Goal: Information Seeking & Learning: Learn about a topic

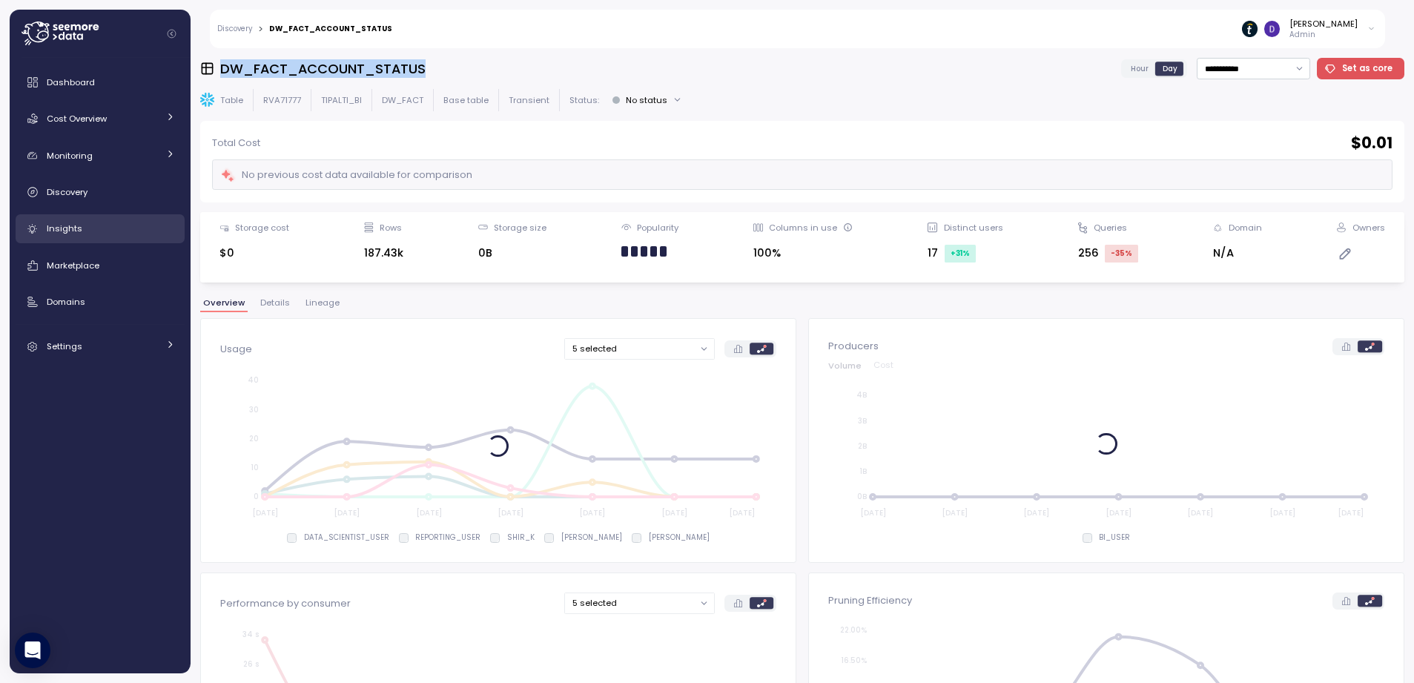
click at [88, 226] on div "Insights" at bounding box center [111, 228] width 128 height 15
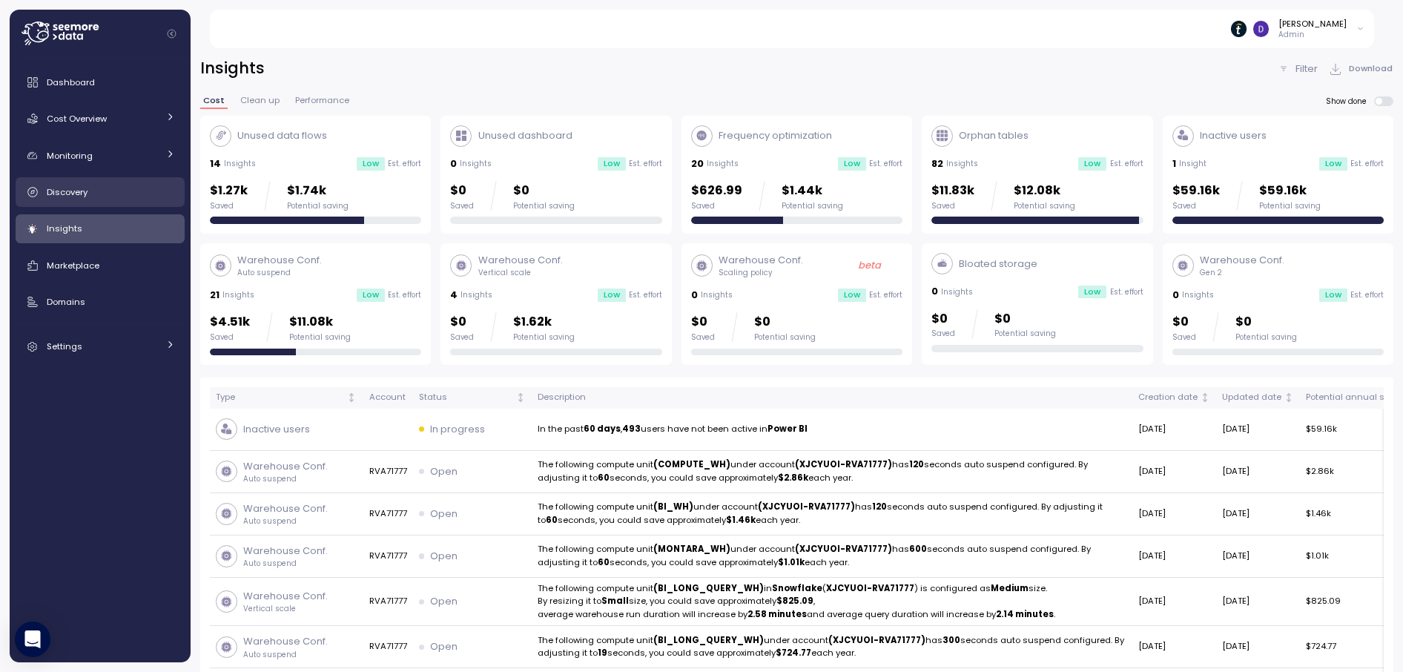
click at [82, 188] on span "Discovery" at bounding box center [67, 192] width 41 height 12
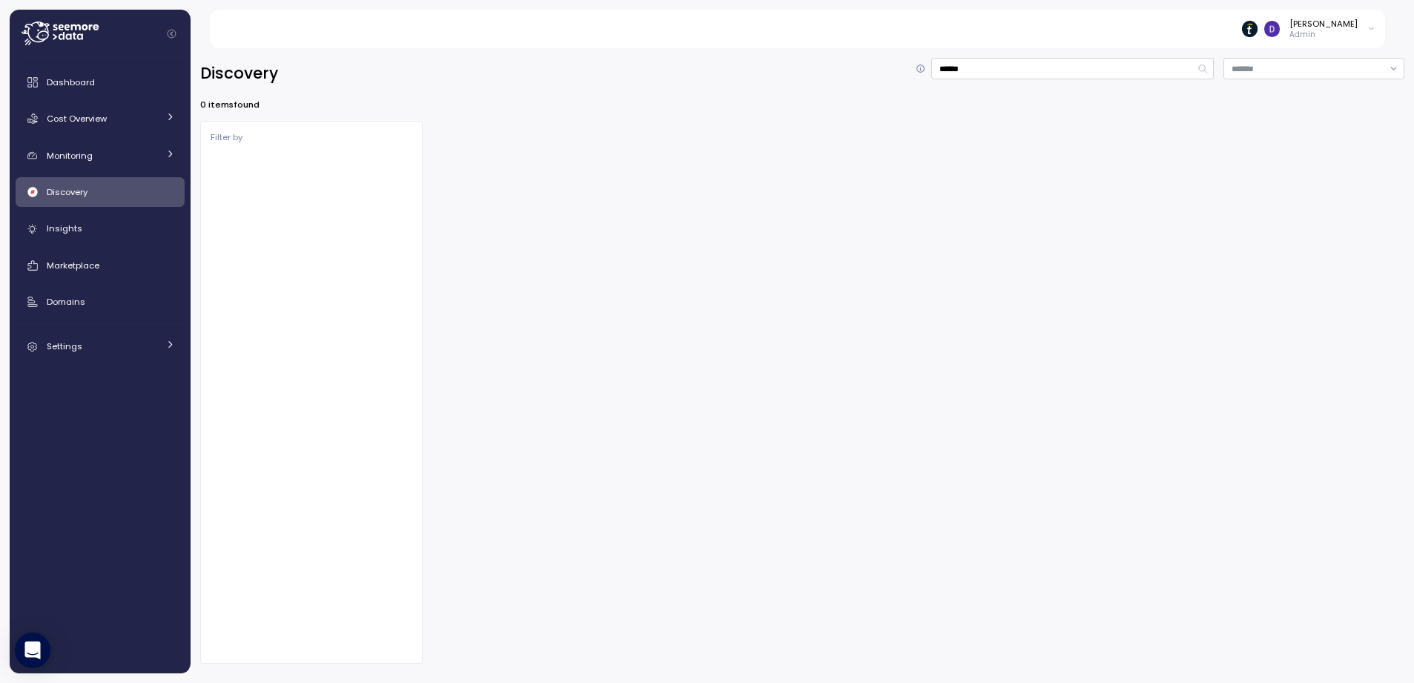
click at [970, 56] on div "Discovery ****** 0 items found Filter by" at bounding box center [803, 361] width 1224 height 644
click at [968, 62] on input "******" at bounding box center [1072, 69] width 283 height 22
type input "**********"
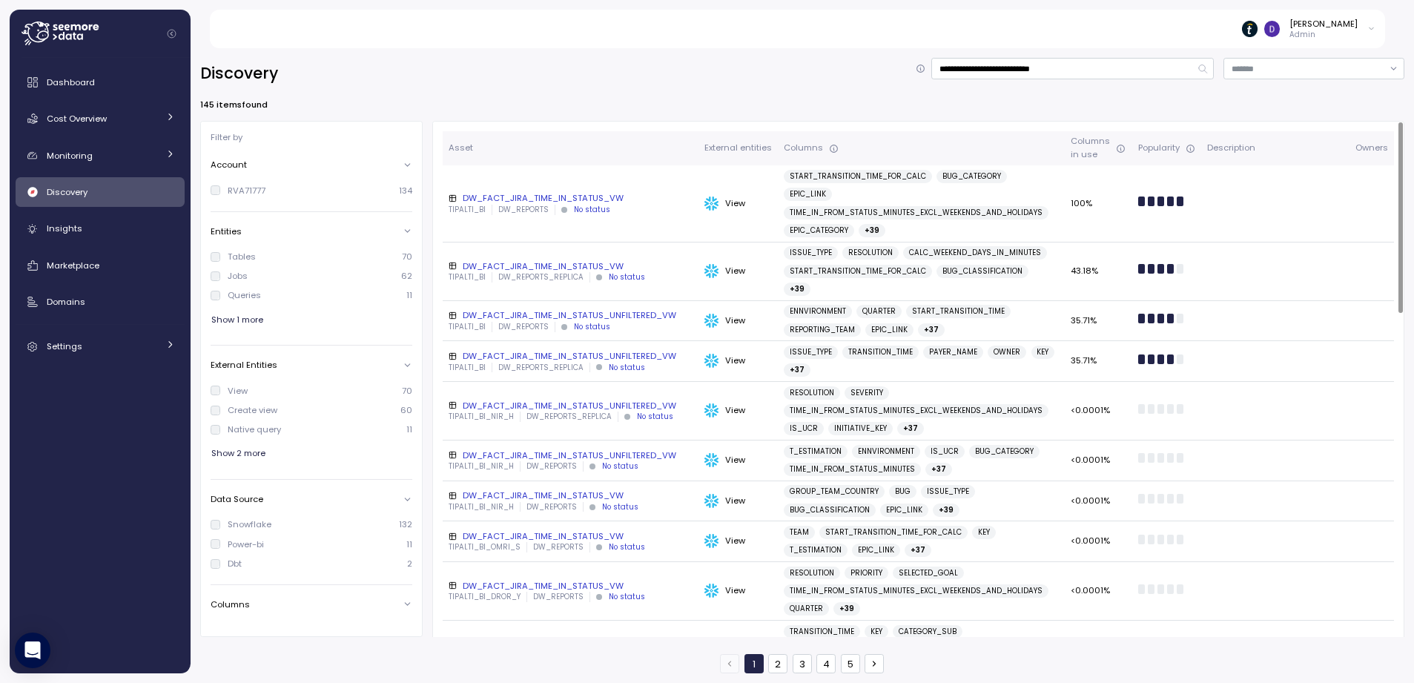
click at [564, 192] on div "DW_FACT_JIRA_TIME_IN_STATUS_VW" at bounding box center [571, 198] width 244 height 12
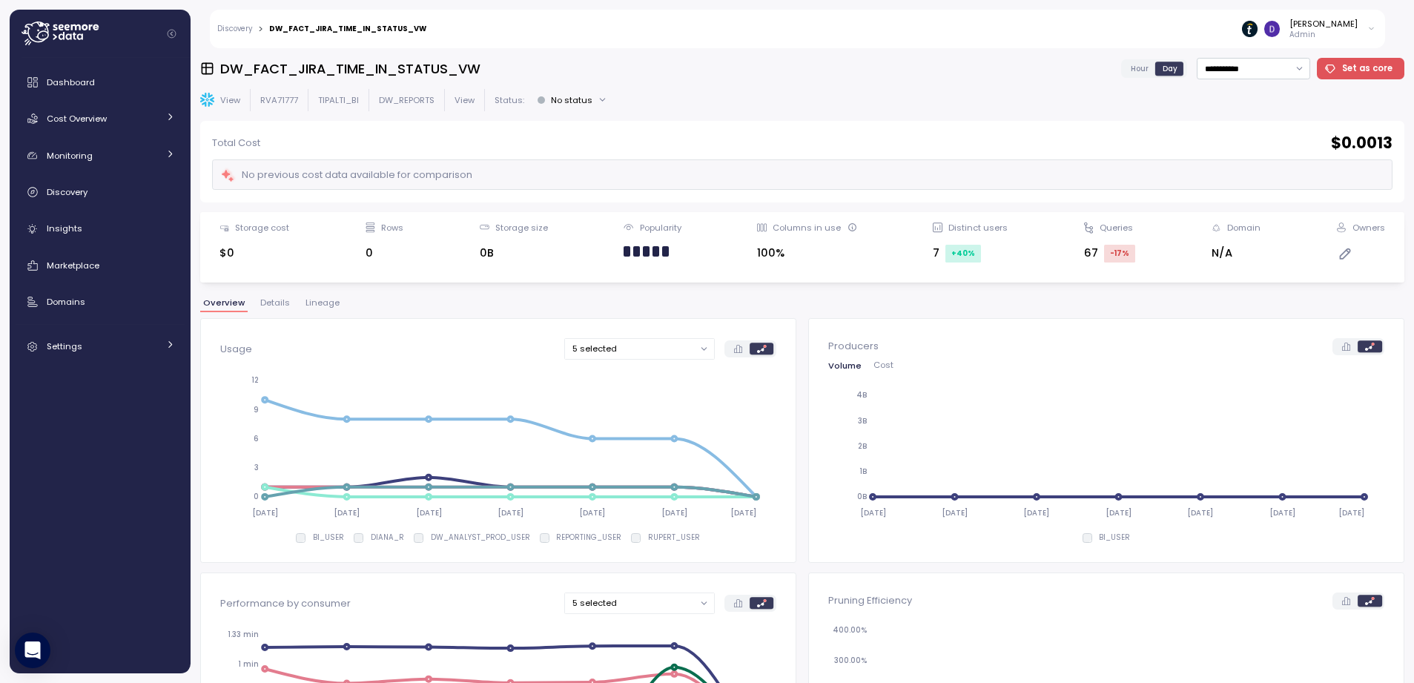
click at [587, 98] on div "No status" at bounding box center [572, 100] width 42 height 12
click at [661, 90] on div "View RVA71777 TIPALTI_BI DW_REPORTS View Status: No status" at bounding box center [802, 100] width 1204 height 22
click at [283, 306] on span "Details" at bounding box center [275, 303] width 30 height 8
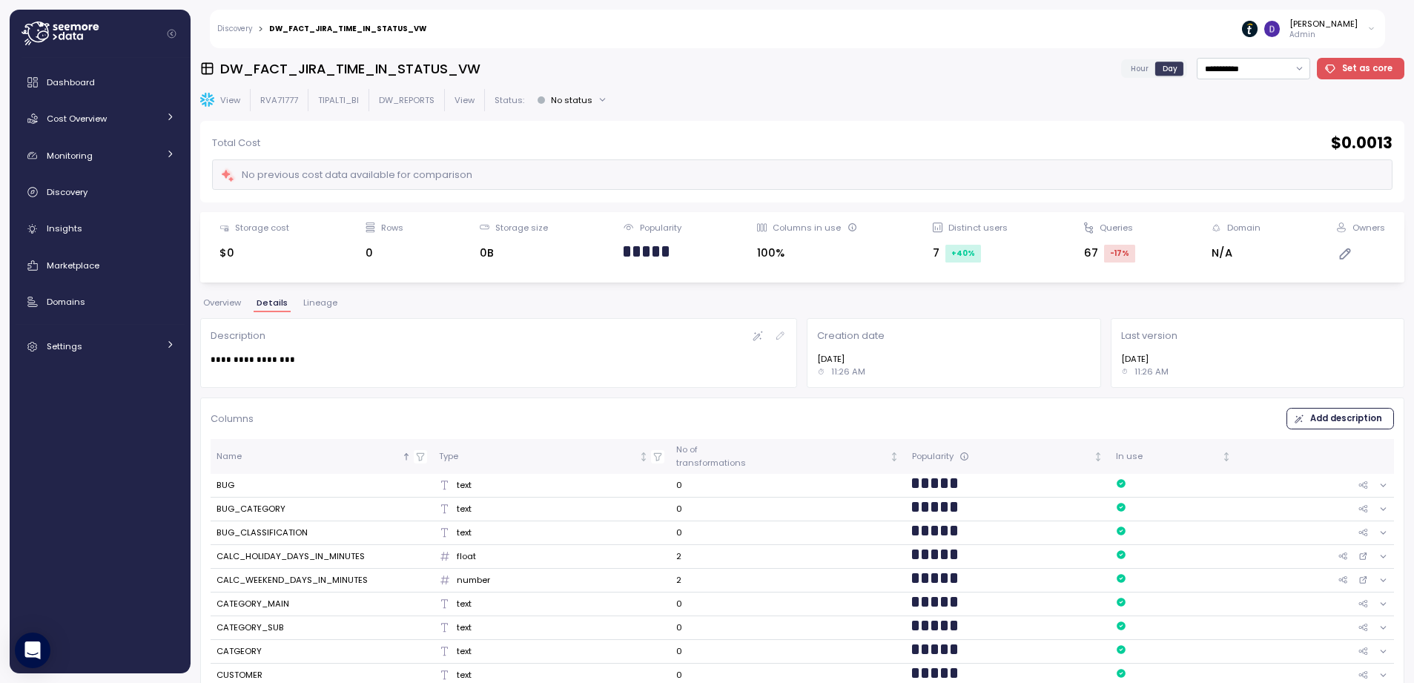
click at [317, 303] on span "Lineage" at bounding box center [320, 303] width 34 height 8
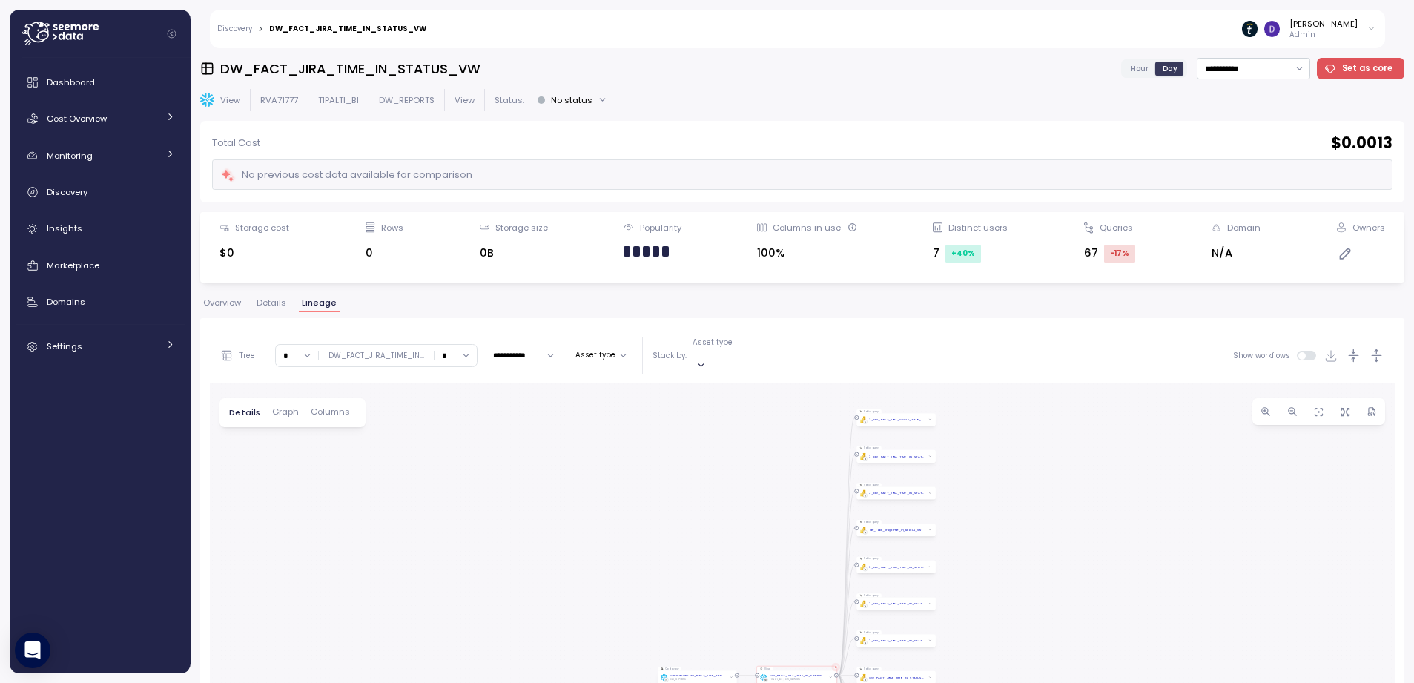
click at [472, 353] on input "*" at bounding box center [456, 356] width 42 height 22
click at [456, 392] on div "0" at bounding box center [453, 399] width 36 height 20
type input "*"
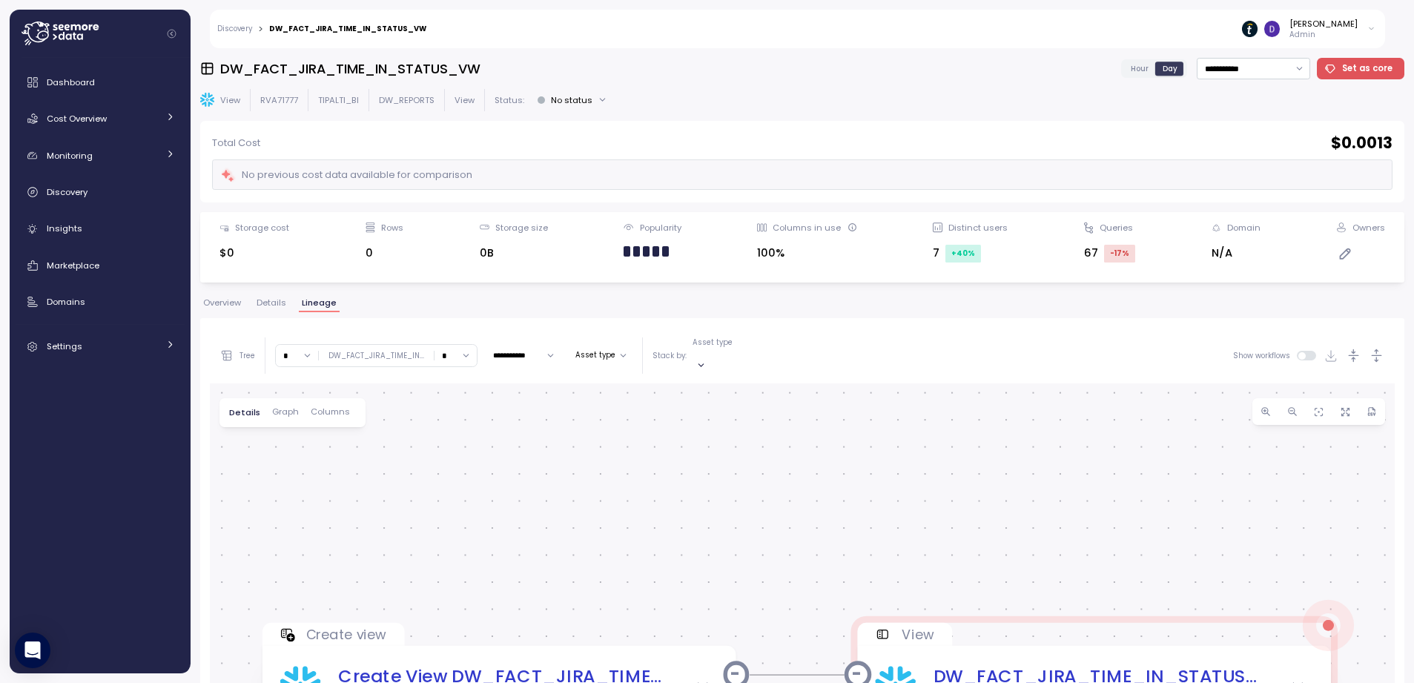
click at [308, 351] on input "*" at bounding box center [297, 356] width 42 height 22
click at [302, 454] on div "3" at bounding box center [298, 460] width 36 height 20
type input "*"
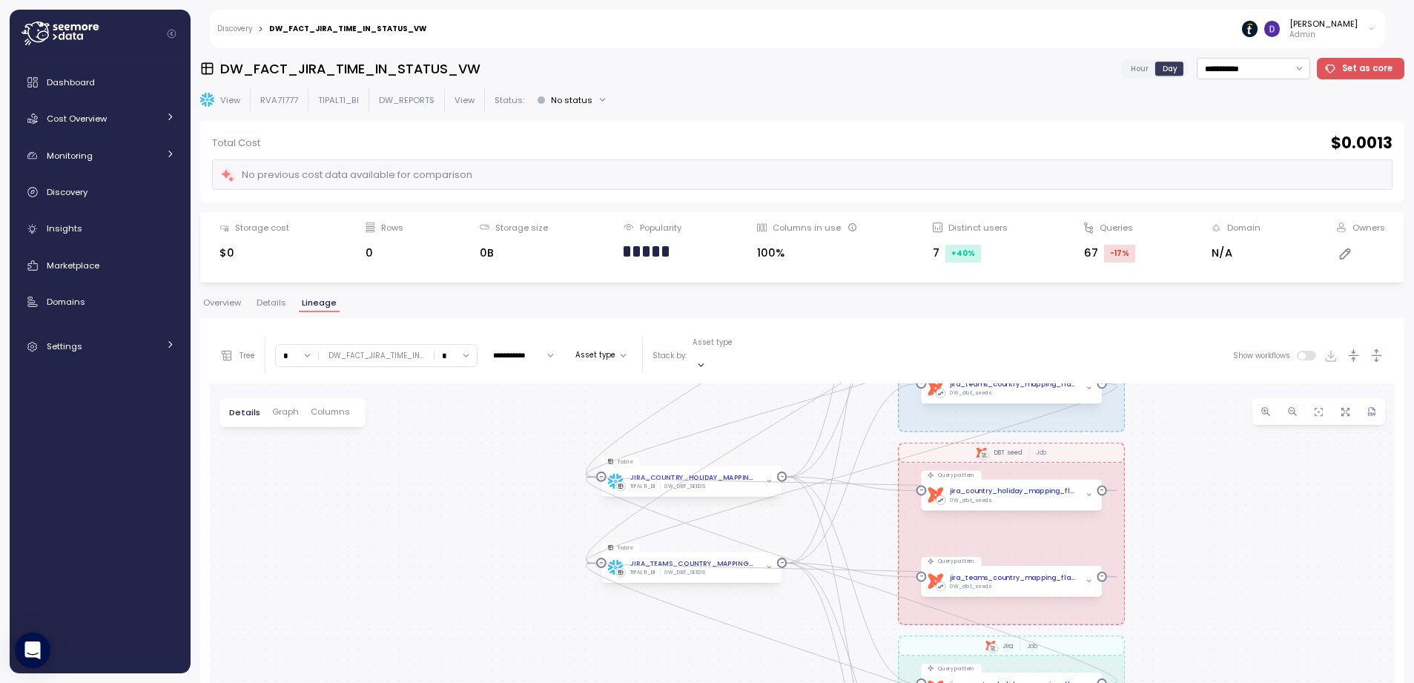
drag, startPoint x: 569, startPoint y: 517, endPoint x: 380, endPoint y: 210, distance: 360.2
click at [380, 210] on div "**********" at bounding box center [802, 366] width 1204 height 616
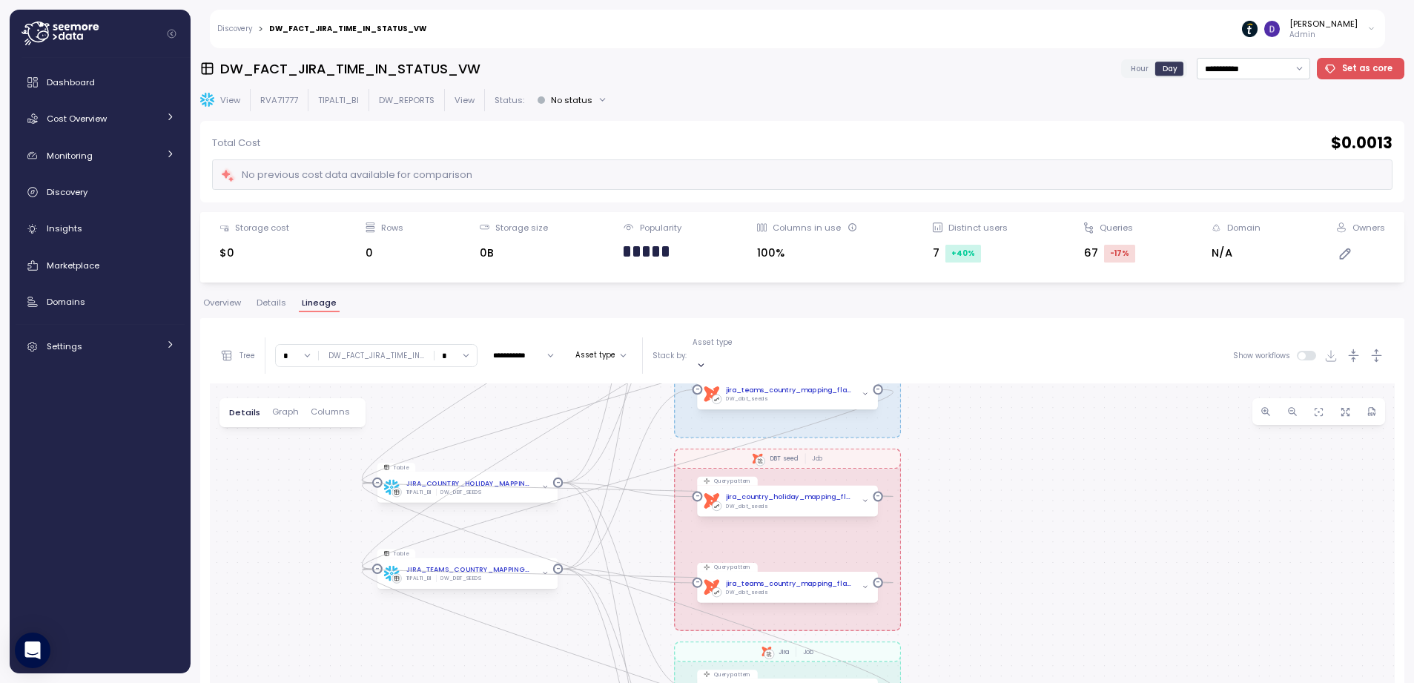
drag, startPoint x: 675, startPoint y: 451, endPoint x: 498, endPoint y: 518, distance: 188.7
click at [498, 518] on div "dbt Deleted Records Job dbt DW Prod Job dbt DBT seed Job dbt JIra Job Create vi…" at bounding box center [802, 668] width 1185 height 570
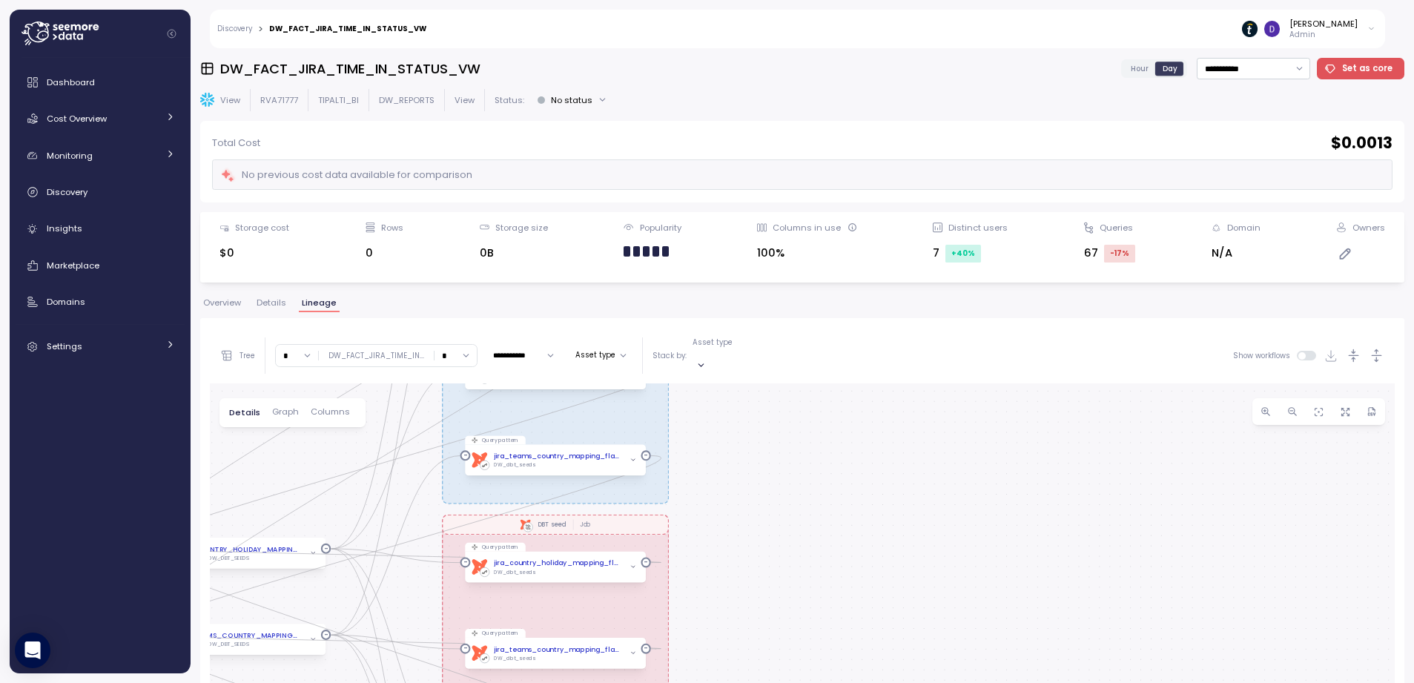
drag, startPoint x: 653, startPoint y: 473, endPoint x: 374, endPoint y: 572, distance: 296.7
click at [373, 572] on div "dbt Deleted Records Job dbt DW Prod Job dbt DBT seed Job dbt JIra Job Create vi…" at bounding box center [802, 668] width 1185 height 570
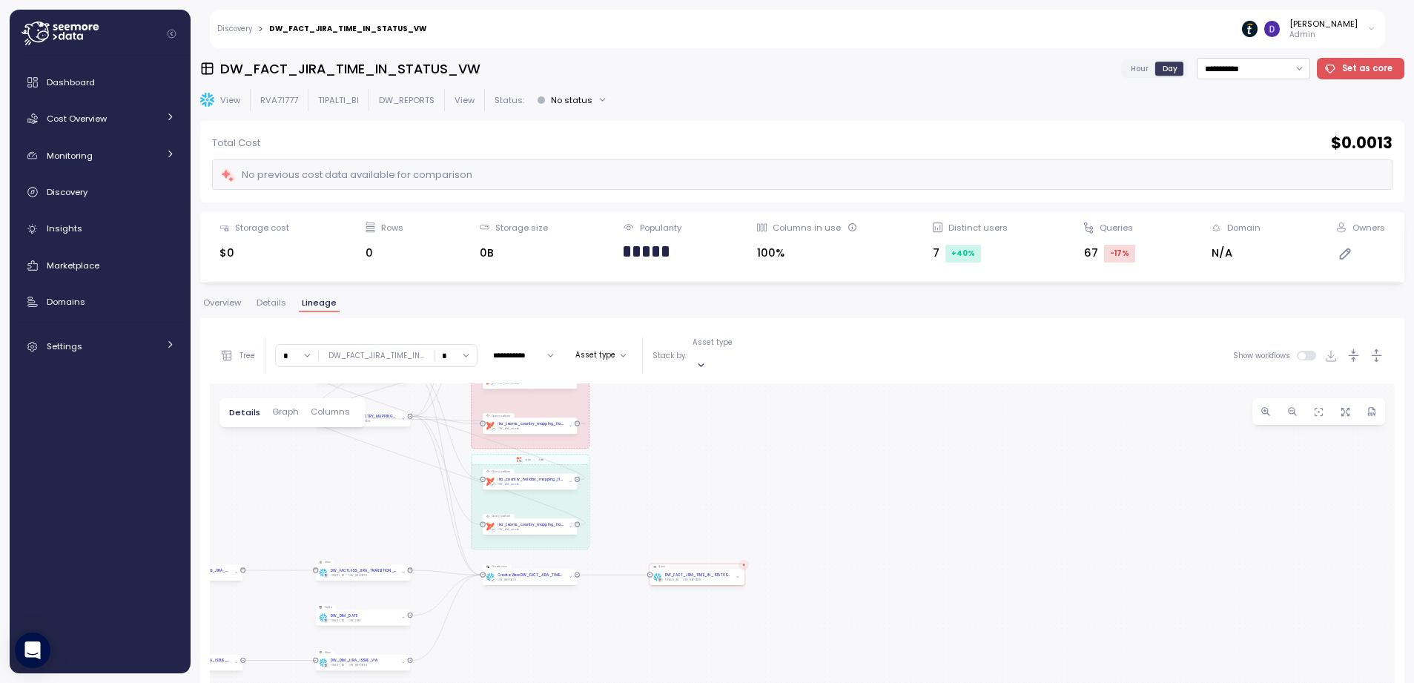
drag, startPoint x: 673, startPoint y: 434, endPoint x: 616, endPoint y: 260, distance: 183.4
click at [616, 260] on div "**********" at bounding box center [802, 366] width 1204 height 616
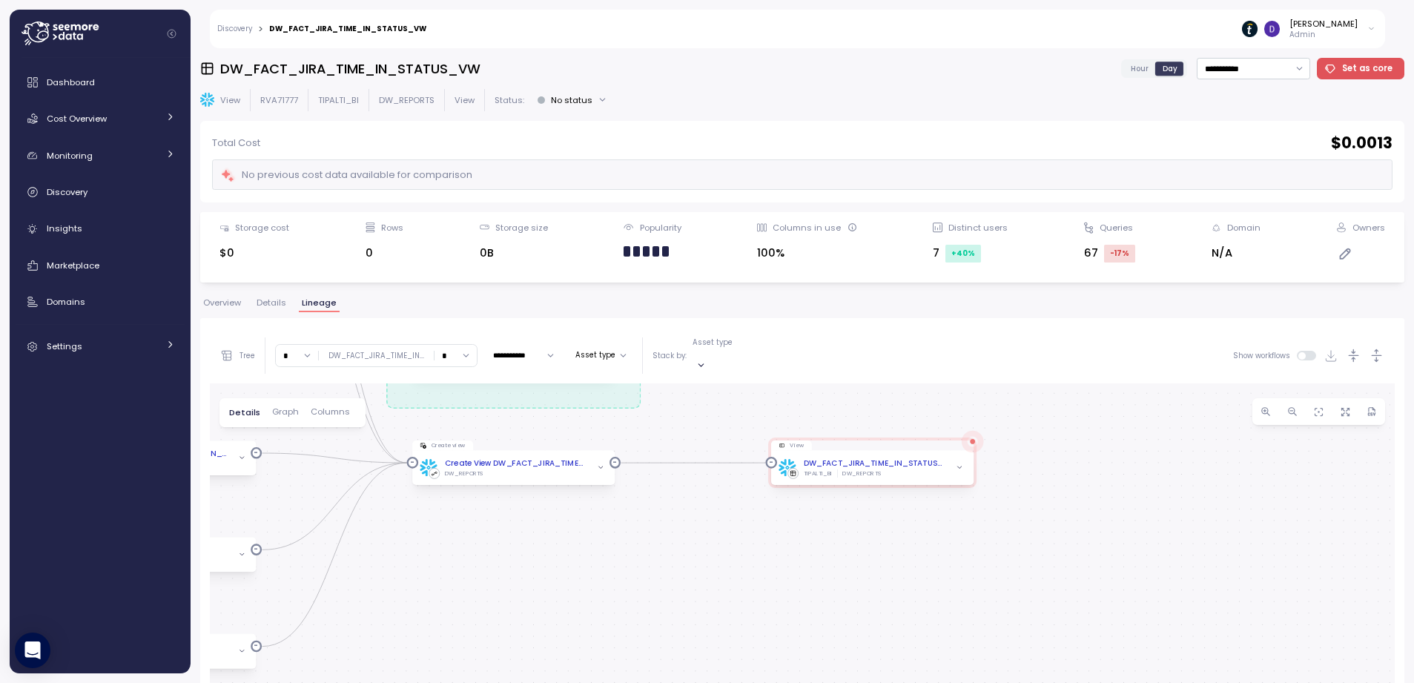
drag, startPoint x: 492, startPoint y: 481, endPoint x: 741, endPoint y: 478, distance: 249.2
click at [741, 478] on div "dbt Deleted Records Job dbt DW Prod Job dbt DBT seed Job dbt JIra Job Create vi…" at bounding box center [802, 668] width 1185 height 570
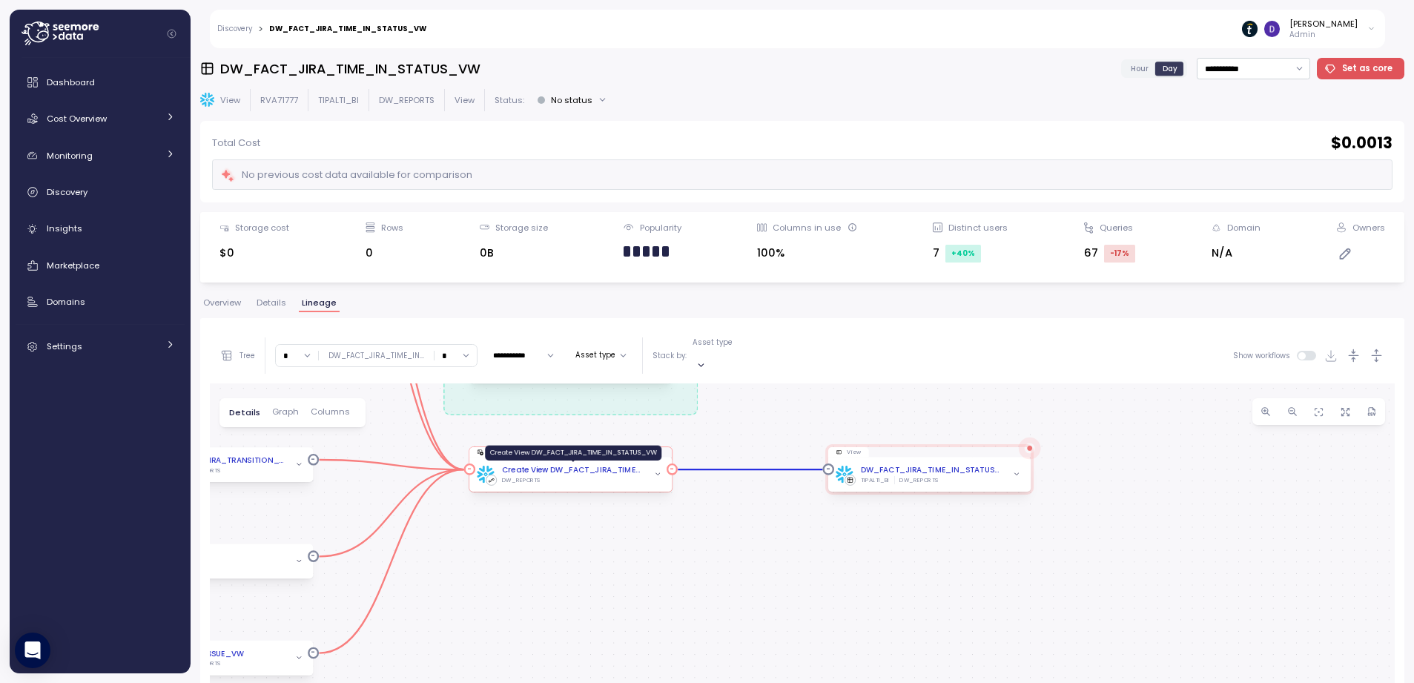
click at [584, 465] on div "Create View DW_FACT_JIRA_TIME_IN_STATUS_VW" at bounding box center [573, 471] width 142 height 12
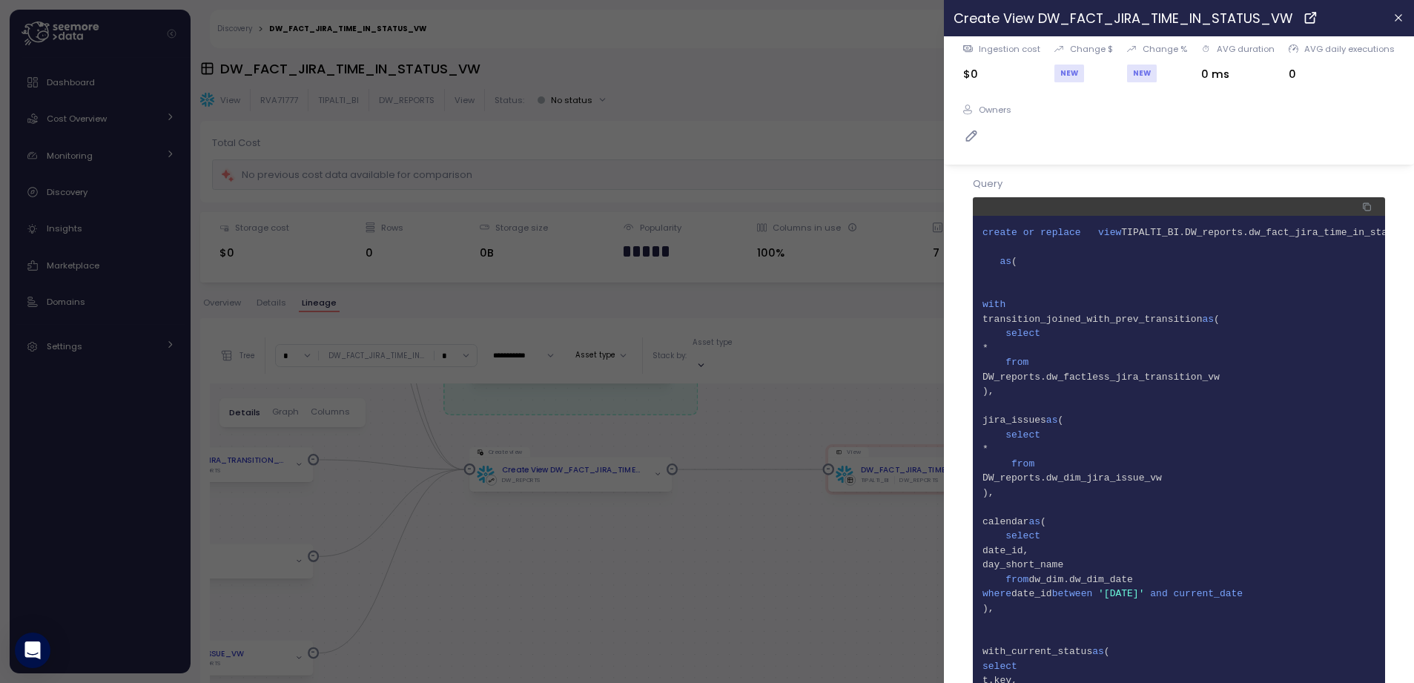
scroll to position [6, 0]
click at [1162, 376] on span "11 DW_reports.dw_factless_jira_transition_vw" at bounding box center [1179, 374] width 393 height 15
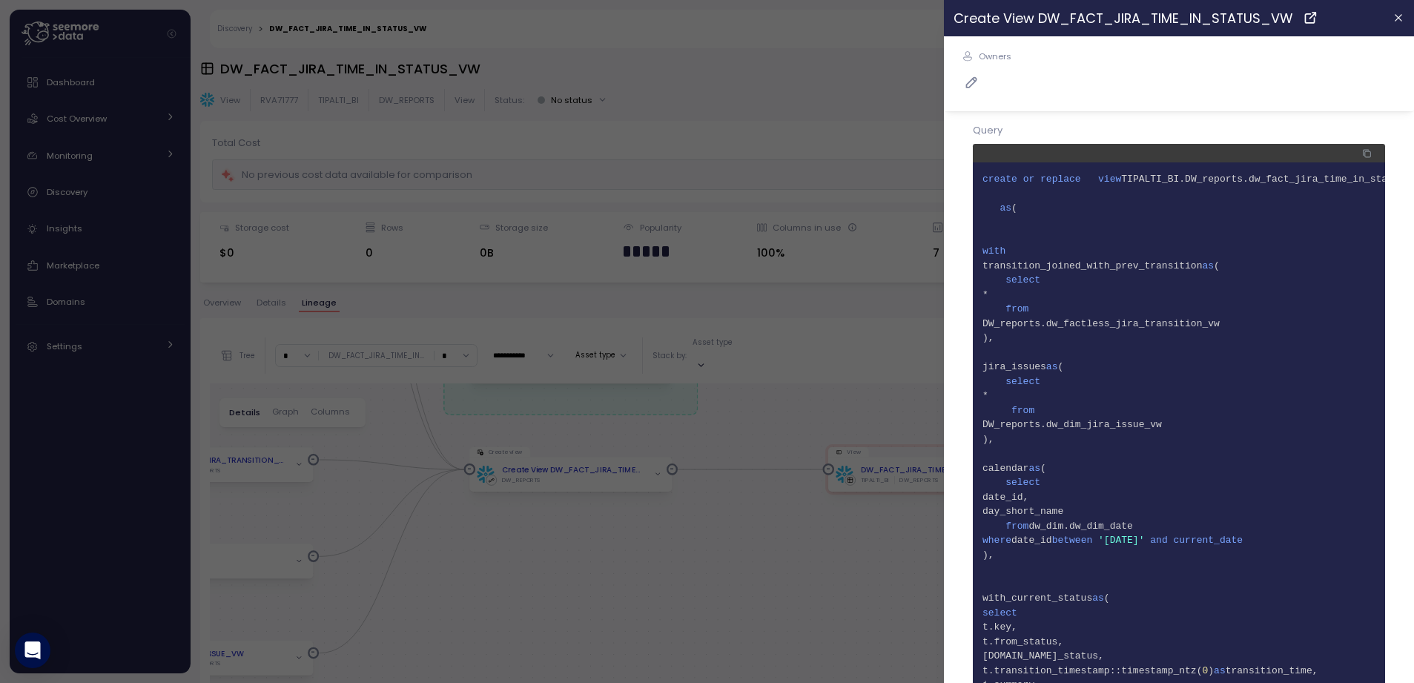
scroll to position [73, 0]
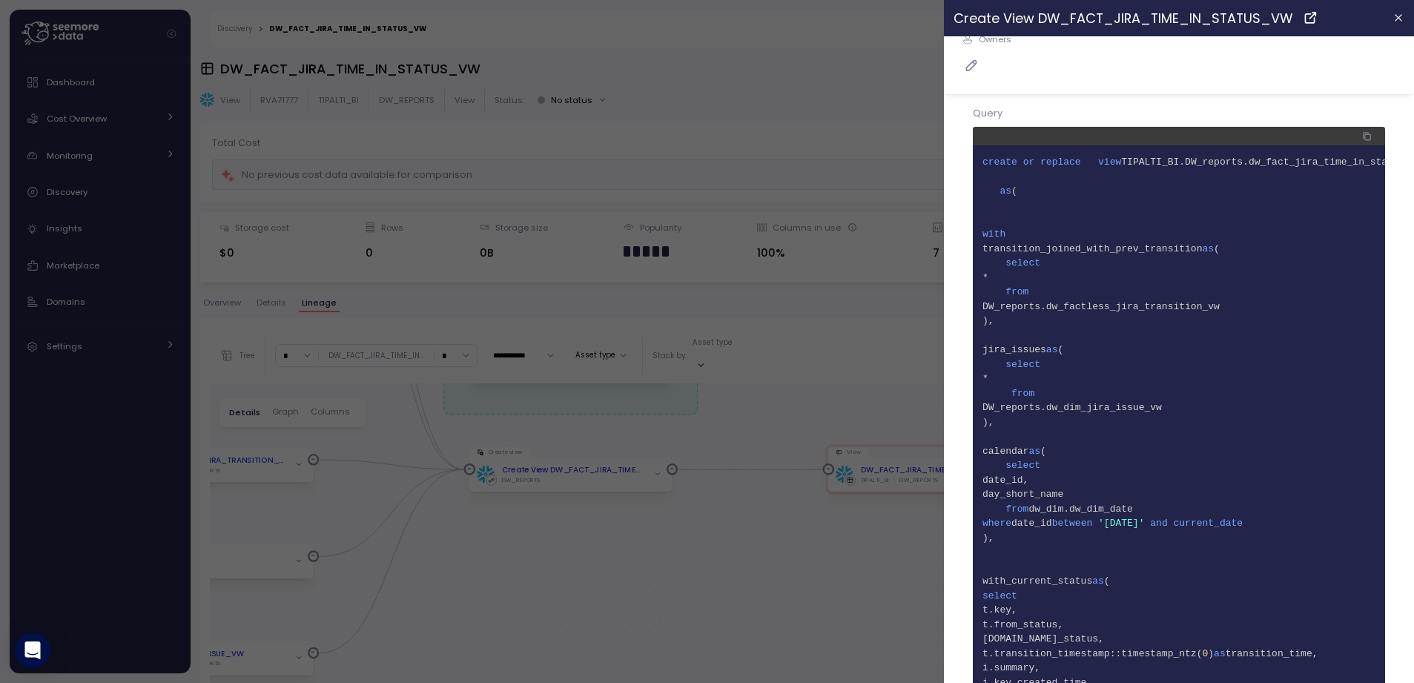
click at [1117, 412] on span "18 DW_reports.dw_dim_jira_issue_vw" at bounding box center [1179, 407] width 393 height 15
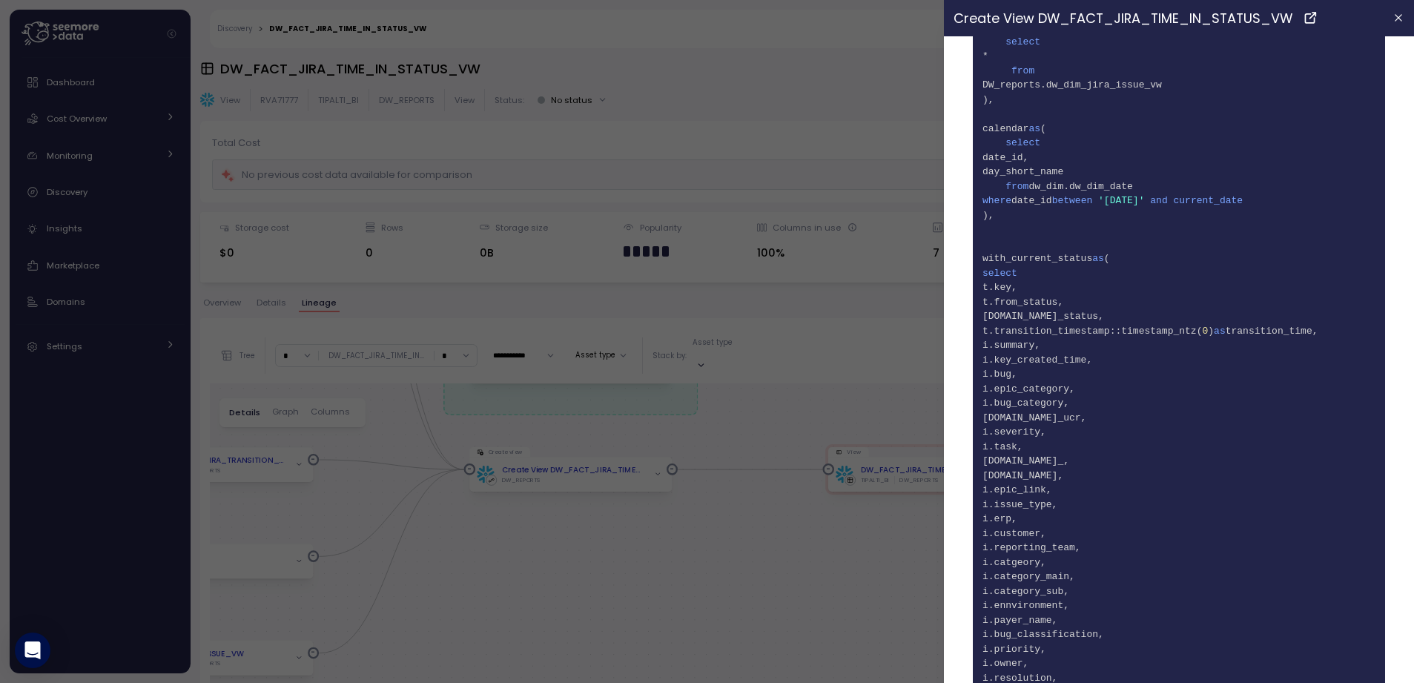
scroll to position [698, 0]
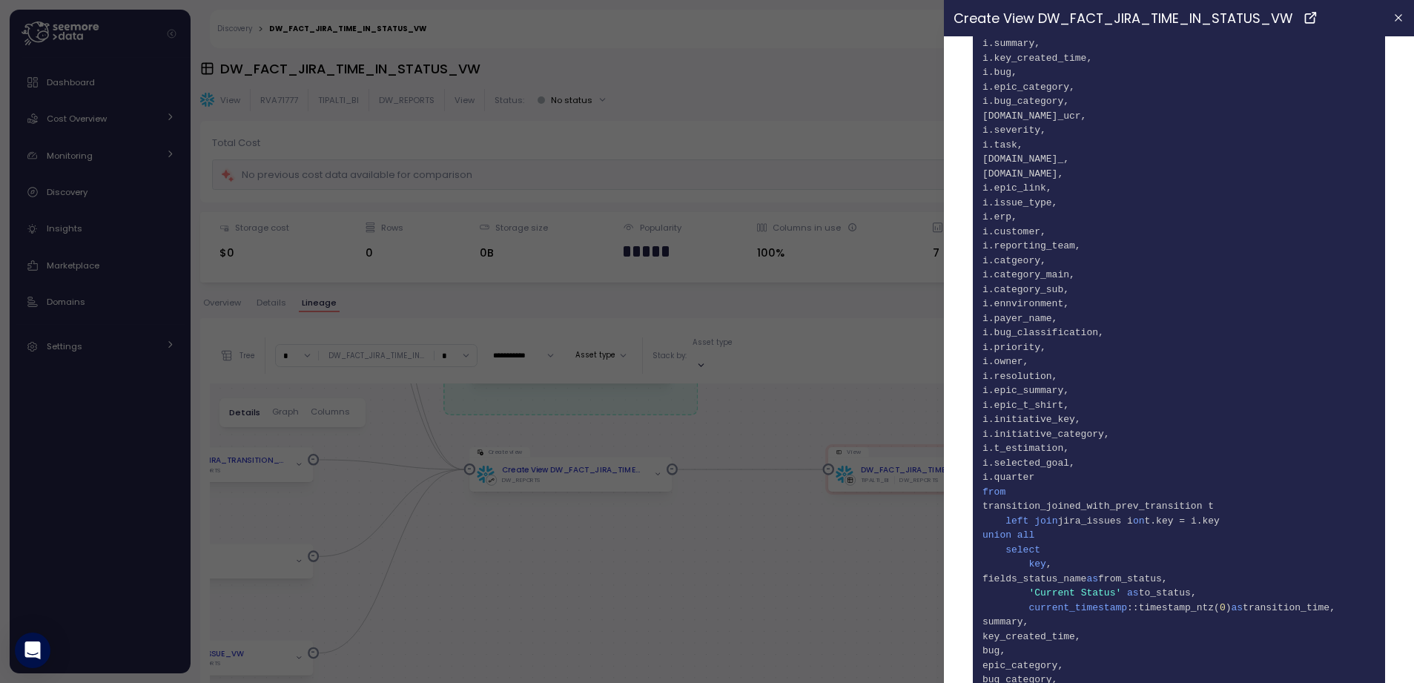
click at [1085, 516] on span "jira_issues i" at bounding box center [1095, 520] width 75 height 11
click at [1125, 490] on span "67 from" at bounding box center [1179, 492] width 393 height 15
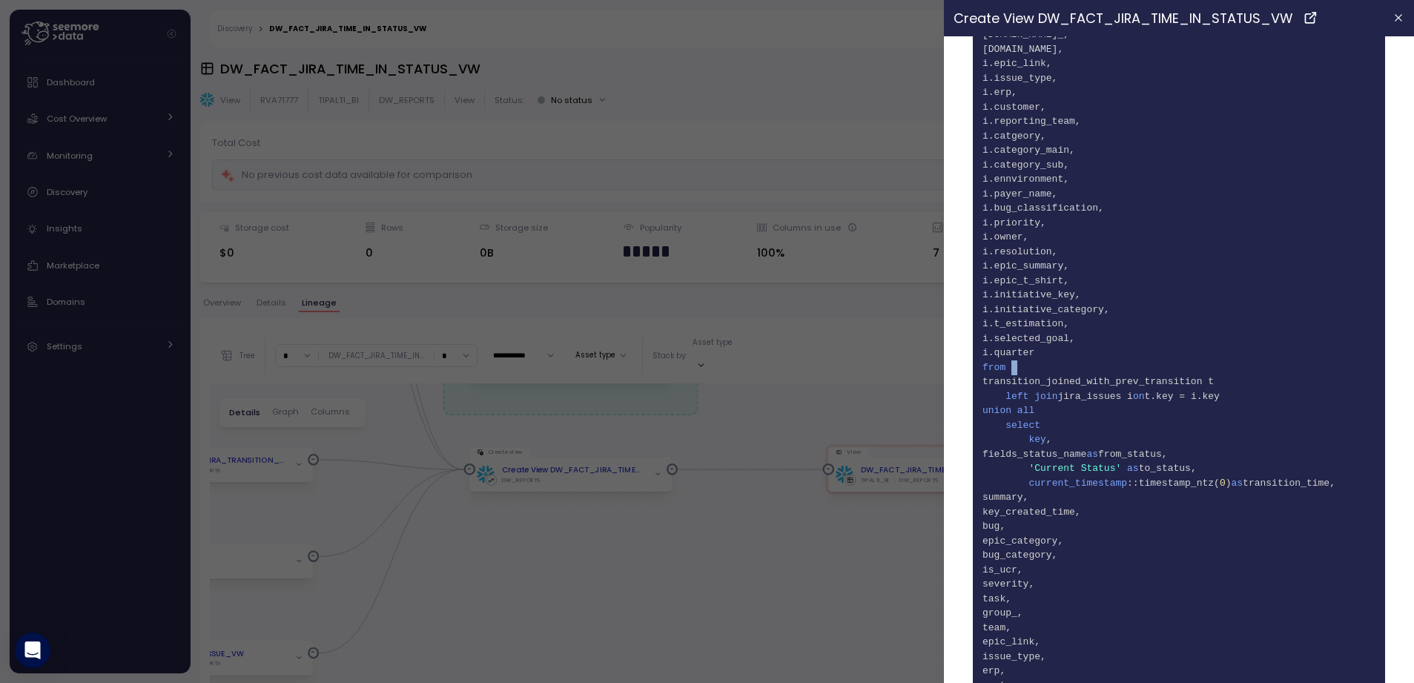
scroll to position [834, 0]
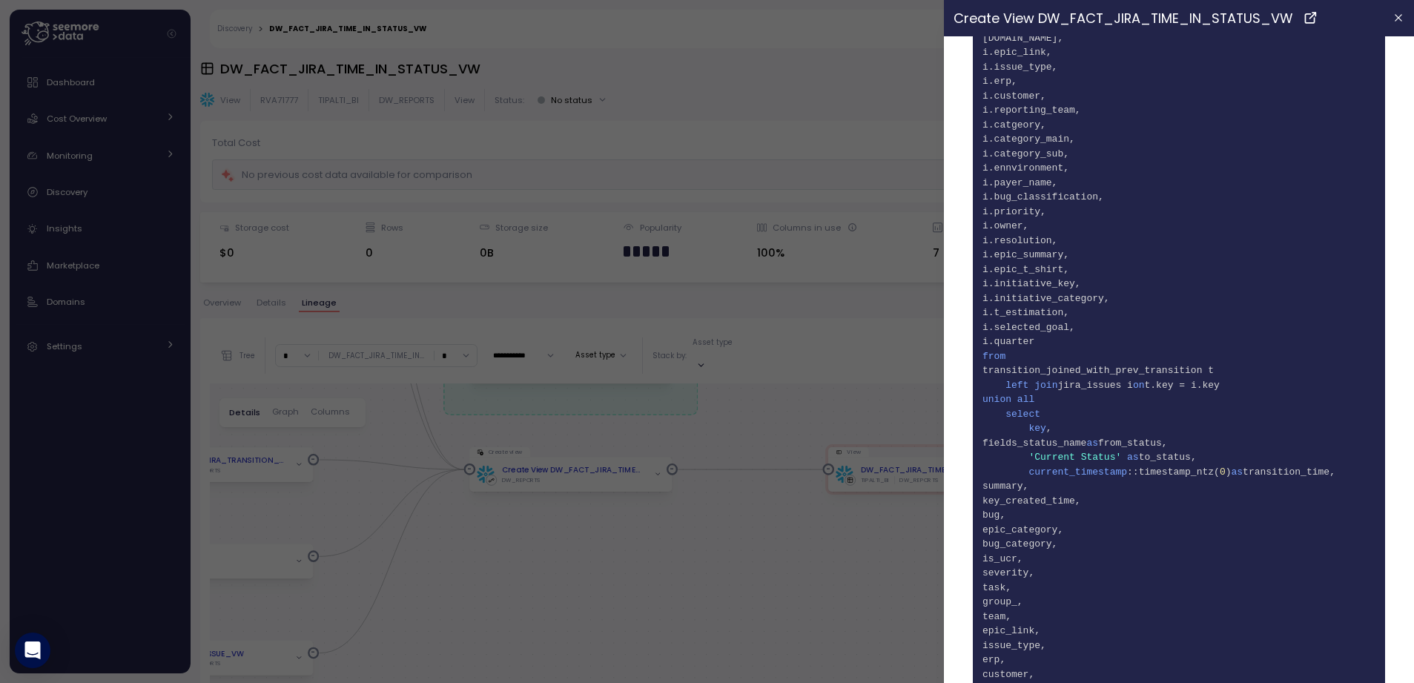
click at [1085, 373] on span "68 transition_joined_with_prev_transition t" at bounding box center [1179, 370] width 393 height 15
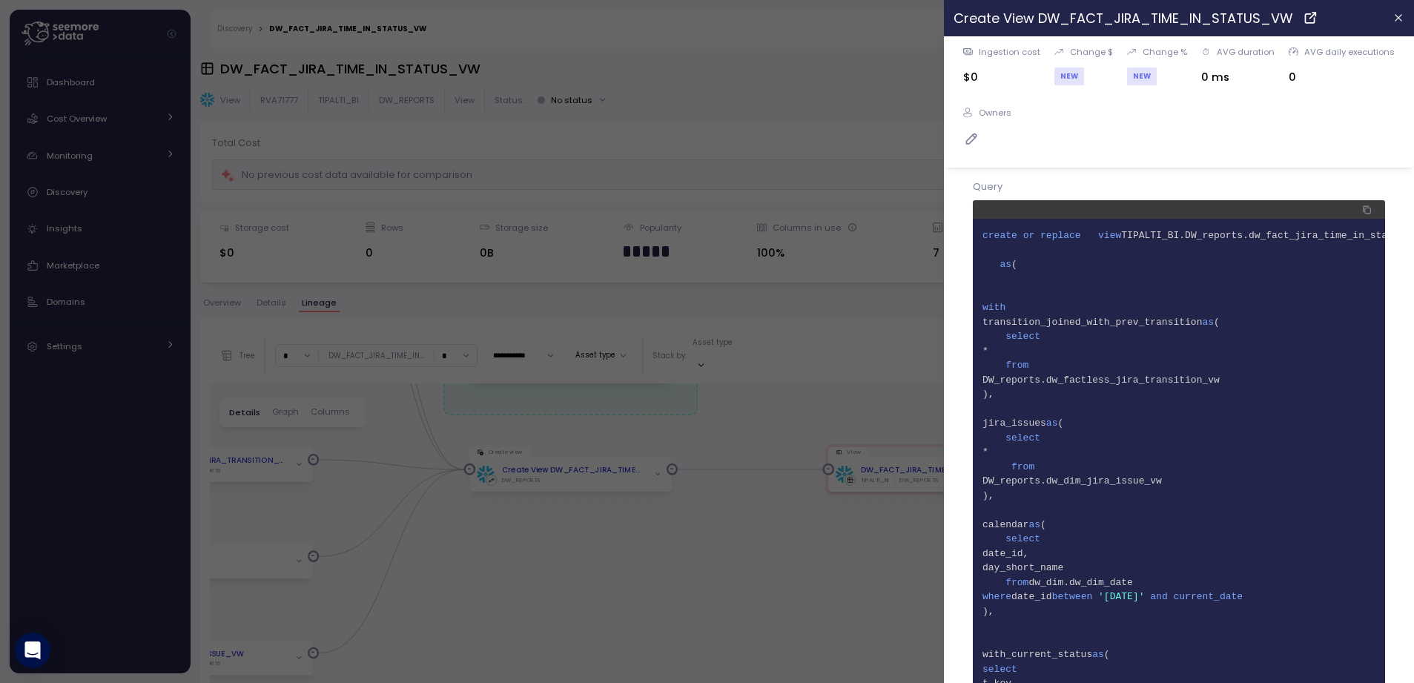
scroll to position [3, 0]
click at [1060, 380] on span "11 DW_reports.dw_factless_jira_transition_vw" at bounding box center [1179, 377] width 393 height 15
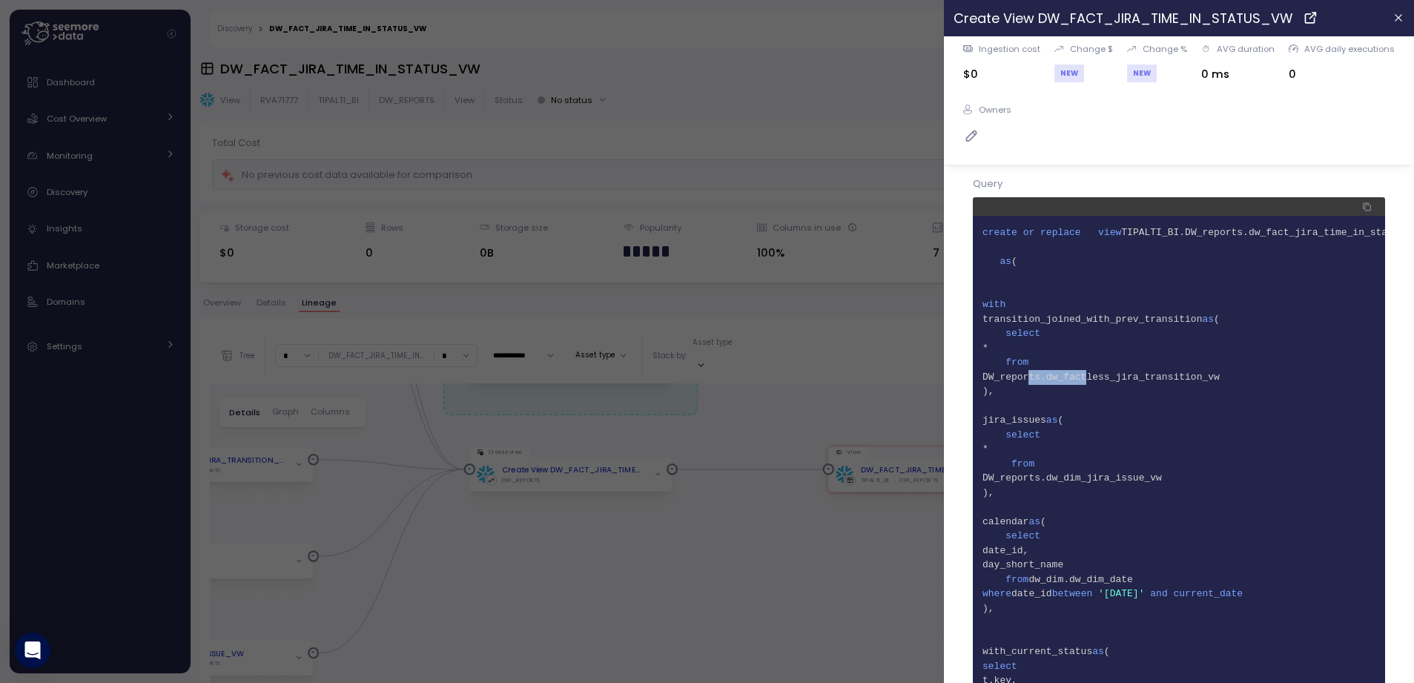
click at [1060, 380] on span "11 DW_reports.dw_factless_jira_transition_vw" at bounding box center [1179, 377] width 393 height 15
click at [1119, 378] on span "11 DW_reports.dw_factless_jira_transition_vw" at bounding box center [1179, 377] width 393 height 15
click at [1148, 478] on span "18 DW_reports.dw_dim_jira_issue_vw" at bounding box center [1179, 478] width 393 height 15
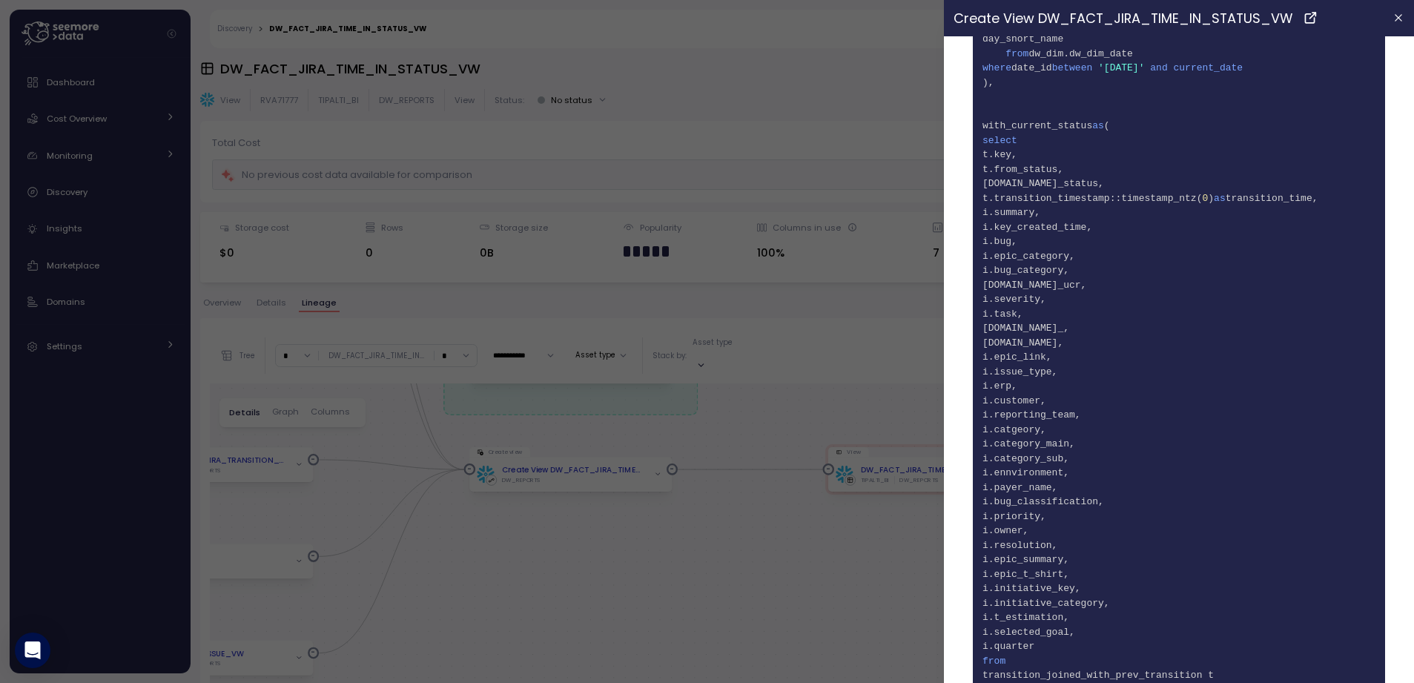
scroll to position [836, 0]
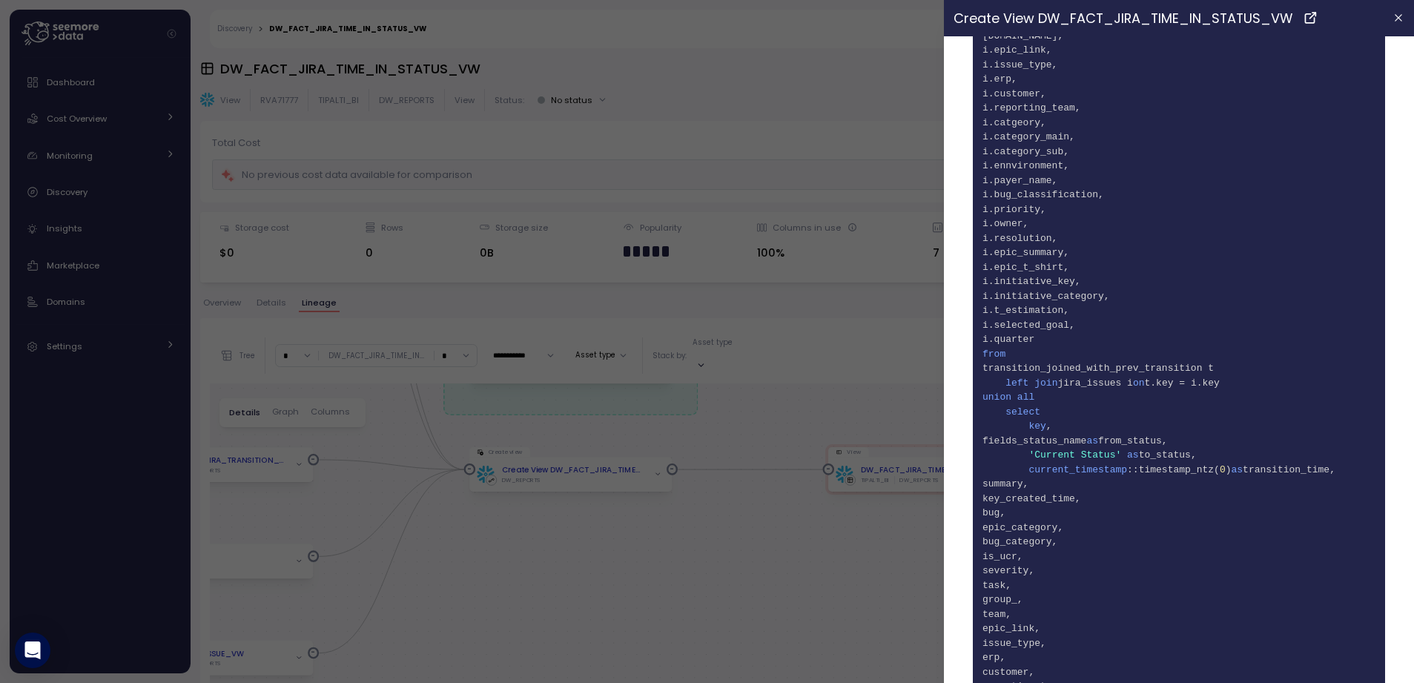
click at [730, 409] on div at bounding box center [707, 341] width 1414 height 683
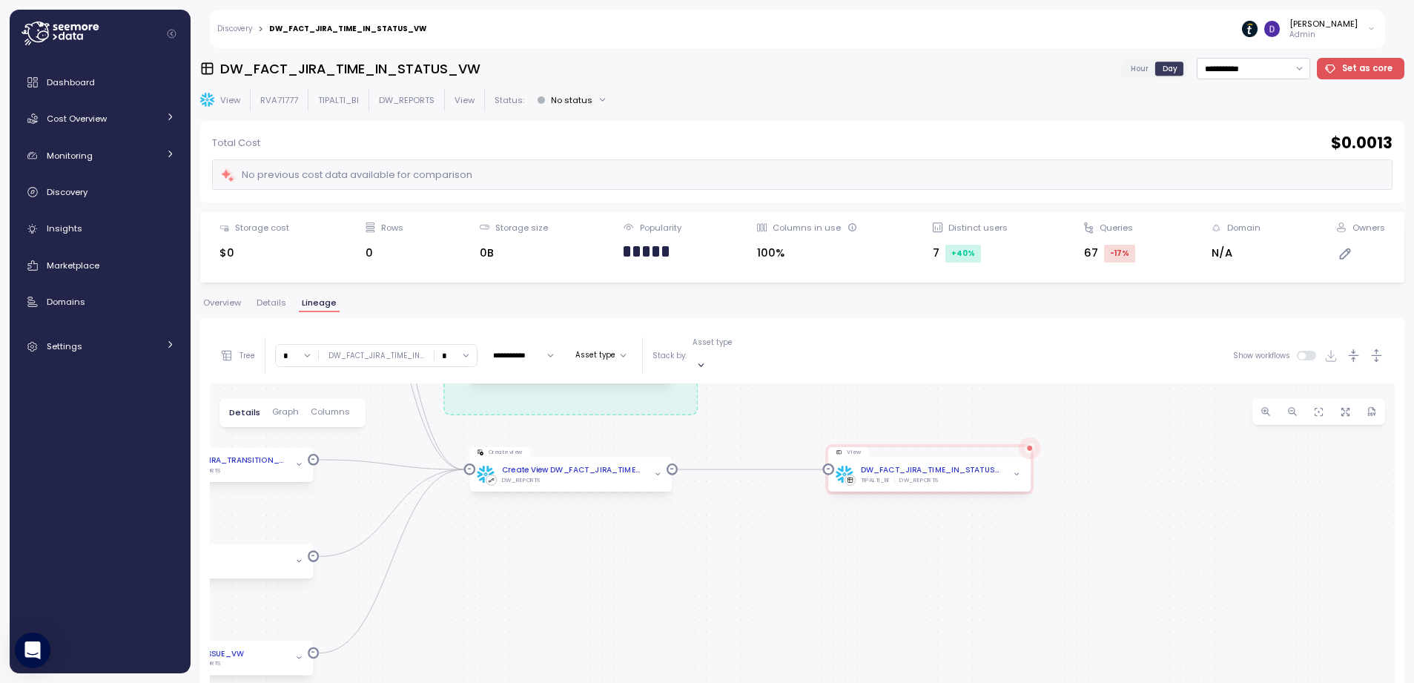
scroll to position [0, 0]
